Goal: Information Seeking & Learning: Learn about a topic

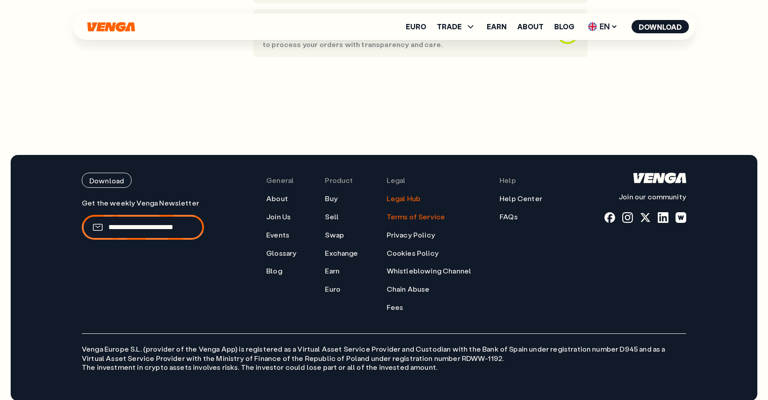
click at [421, 212] on ul "Legal Hub Terms of Service Privacy Policy Cookies Policy Whistleblowing Channel…" at bounding box center [429, 253] width 85 height 118
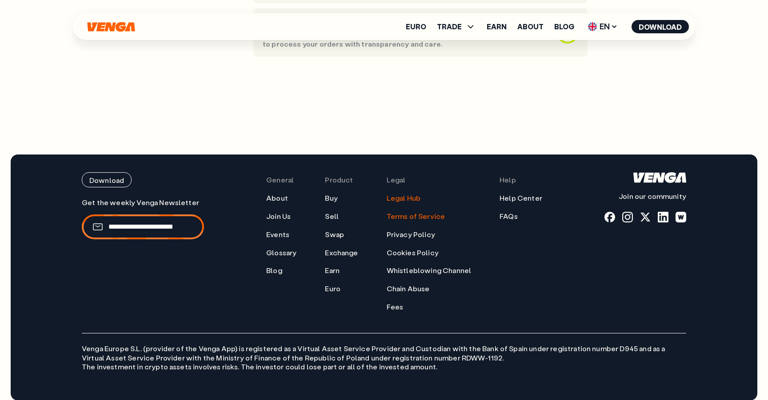
click at [421, 212] on link "Terms of Service" at bounding box center [416, 216] width 59 height 9
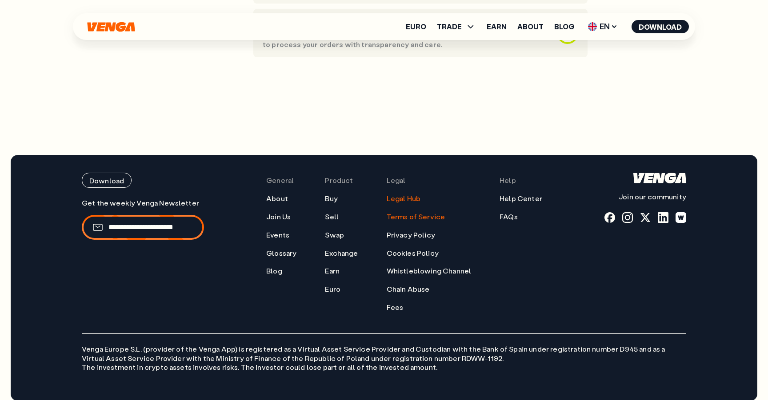
scroll to position [698, 0]
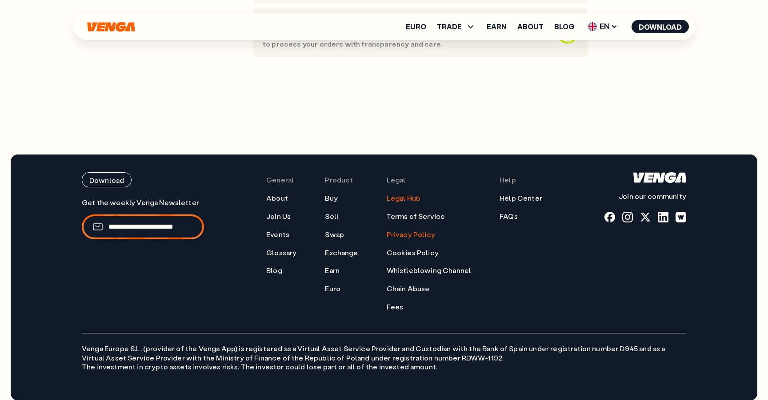
click at [400, 230] on link "Privacy Policy" at bounding box center [411, 234] width 48 height 9
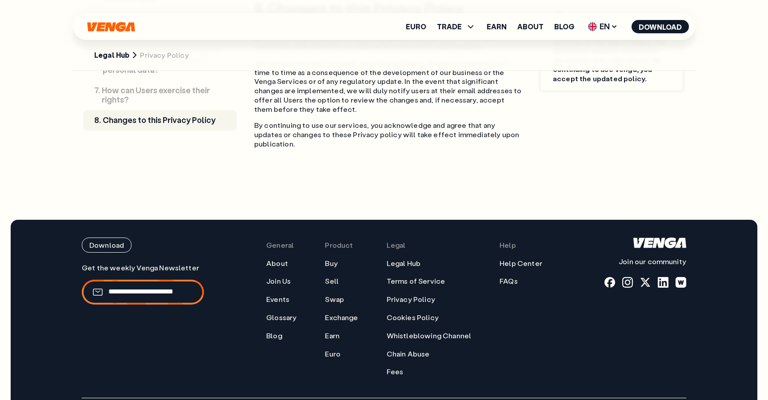
click at [406, 259] on ul "Legal Hub Terms of Service Privacy Policy Cookies Policy Whistleblowing Channel…" at bounding box center [429, 318] width 85 height 118
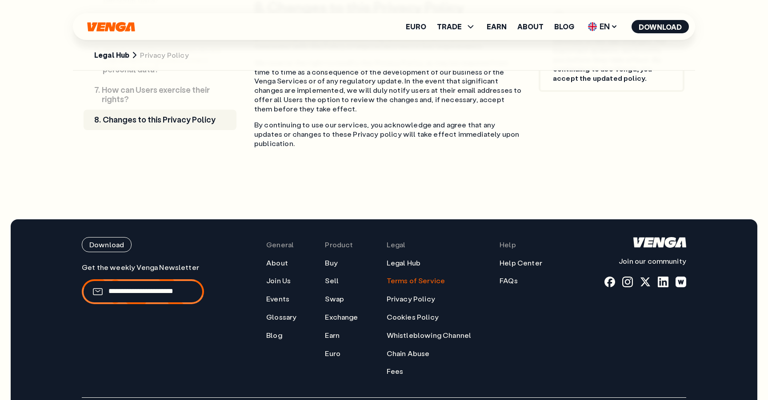
click at [408, 276] on link "Terms of Service" at bounding box center [416, 280] width 59 height 9
